Goal: Check status

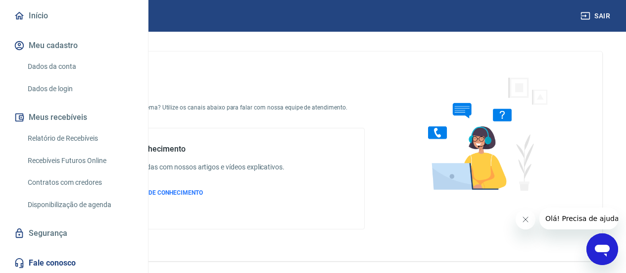
scroll to position [99, 0]
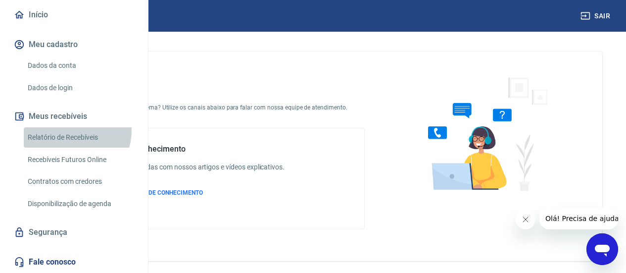
click at [70, 147] on link "Relatório de Recebíveis" at bounding box center [80, 137] width 112 height 20
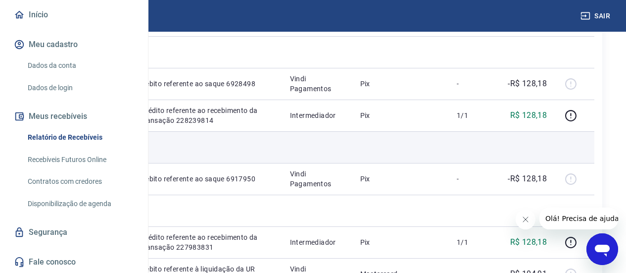
scroll to position [165, 0]
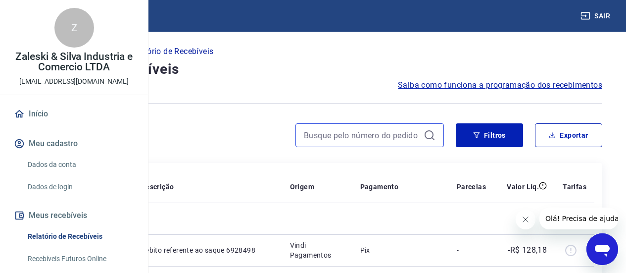
click at [370, 137] on input at bounding box center [362, 135] width 116 height 15
type input "357"
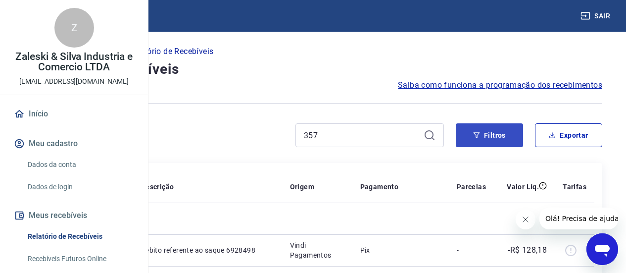
click at [346, 126] on div "357" at bounding box center [369, 135] width 148 height 24
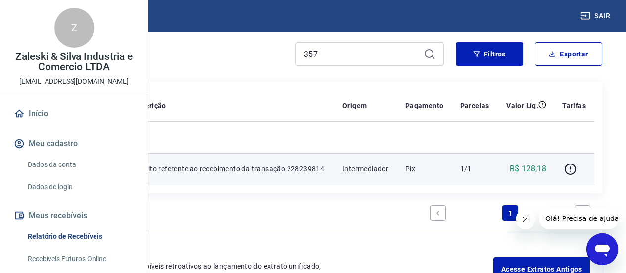
scroll to position [99, 0]
